Goal: Information Seeking & Learning: Stay updated

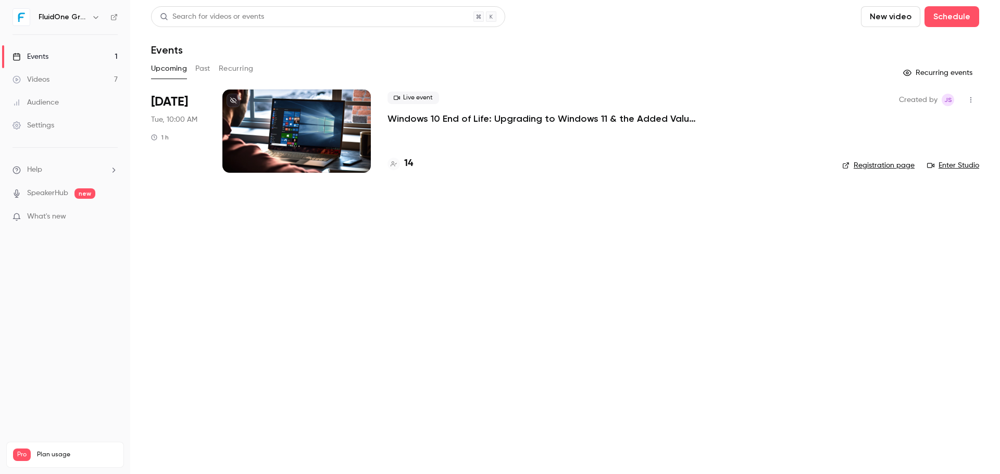
click at [612, 294] on main "Search for videos or events New video Schedule Events Upcoming Past Recurring R…" at bounding box center [564, 237] width 869 height 474
click at [657, 43] on header "Search for videos or events New video Schedule Events" at bounding box center [565, 31] width 828 height 50
click at [582, 245] on main "Search for videos or events New video Schedule Events Upcoming Past Recurring R…" at bounding box center [564, 237] width 869 height 474
click at [520, 137] on div "Live event Windows 10 End of Life: Upgrading to Windows 11 & the Added Value of…" at bounding box center [606, 131] width 438 height 83
click at [642, 262] on main "Search for videos or events New video Schedule Events Upcoming Past Recurring R…" at bounding box center [564, 237] width 869 height 474
